Goal: Find specific page/section: Find specific page/section

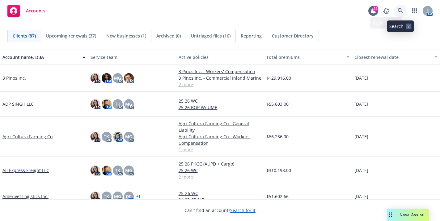
click at [404, 8] on link at bounding box center [401, 11] width 12 height 12
click at [393, 11] on div "AM" at bounding box center [406, 11] width 53 height 12
click at [398, 10] on icon at bounding box center [400, 10] width 5 height 5
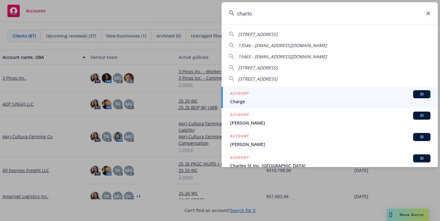
type input "charloi"
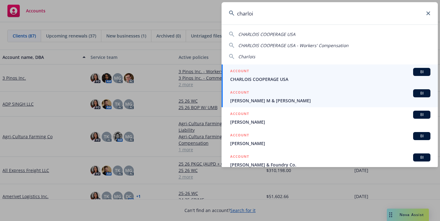
click at [363, 90] on div "ACCOUNT BI" at bounding box center [330, 93] width 200 height 8
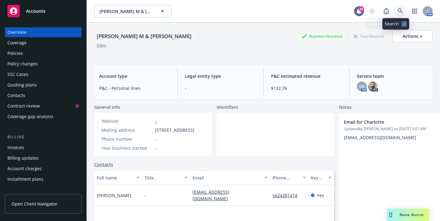
click at [398, 12] on icon at bounding box center [401, 11] width 6 height 6
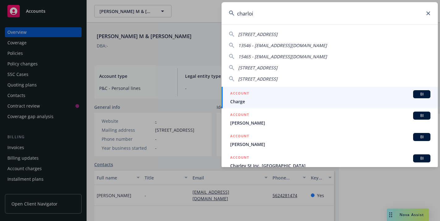
type input "charlois"
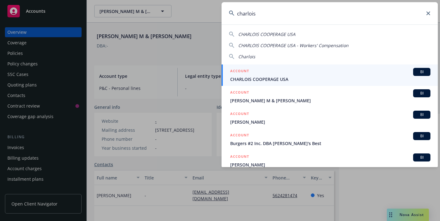
click at [311, 79] on span "CHARLOIS COOPERAGE USA" at bounding box center [330, 79] width 200 height 6
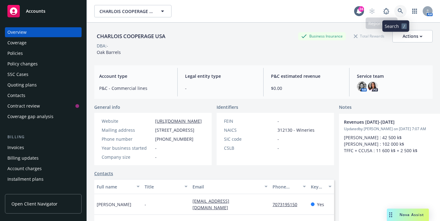
click at [398, 10] on icon at bounding box center [400, 10] width 5 height 5
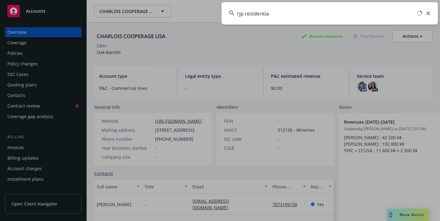
type input "rjp residential"
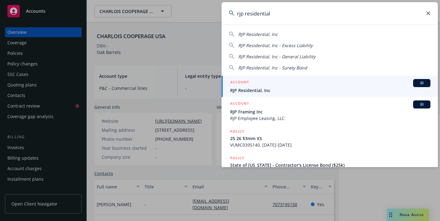
click at [264, 87] on span "RJP Residential, Inc" at bounding box center [330, 90] width 200 height 6
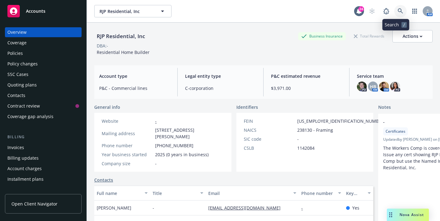
click at [400, 15] on link at bounding box center [401, 11] width 12 height 12
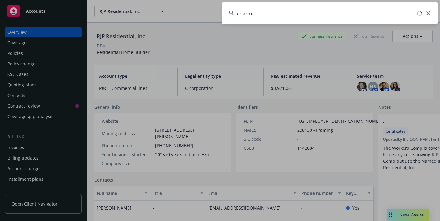
type input "charloi"
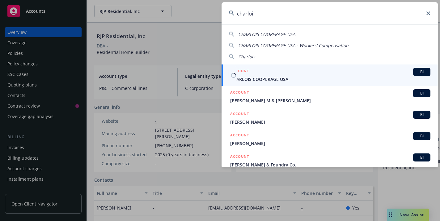
click at [315, 79] on span "CHARLOIS COOPERAGE USA" at bounding box center [330, 79] width 200 height 6
